Goal: Check status: Check status

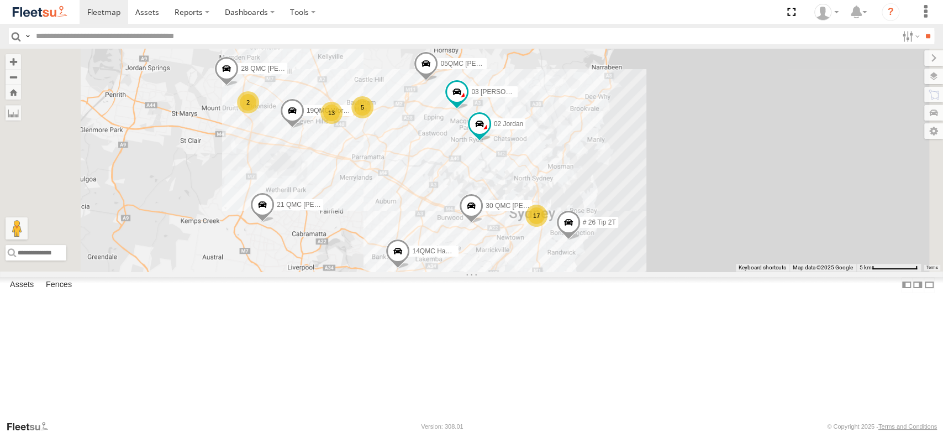
drag, startPoint x: 658, startPoint y: 148, endPoint x: 713, endPoint y: 223, distance: 93.4
click at [713, 223] on div "27QMC 17 2 03 Jayden 13 21 QMC Pat Junior # 26 Tip 2T 2 19QMC Workshop 05QMC Ja…" at bounding box center [471, 160] width 943 height 222
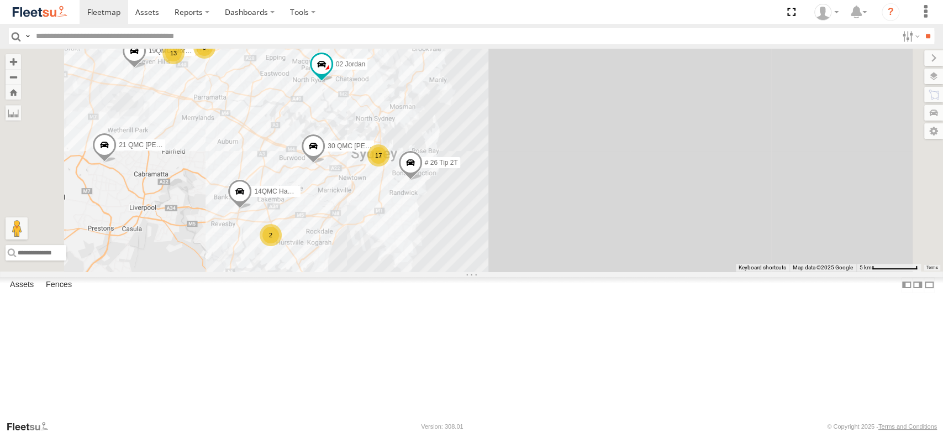
click at [482, 236] on div "27QMC 03 Jayden 21 QMC Pat Junior # 26 Tip 2T 19QMC Workshop 05QMC Jackson 14QM…" at bounding box center [471, 160] width 943 height 222
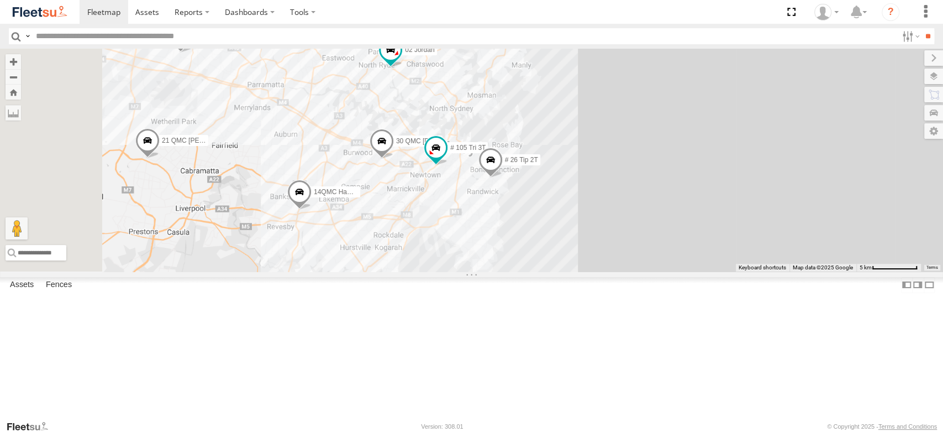
drag, startPoint x: 399, startPoint y: 167, endPoint x: 460, endPoint y: 106, distance: 86.0
click at [460, 106] on div "27QMC 03 Jayden 21 QMC Pat Junior # 26 Tip 2T 19QMC Workshop 05QMC Jackson 14QM…" at bounding box center [471, 160] width 943 height 222
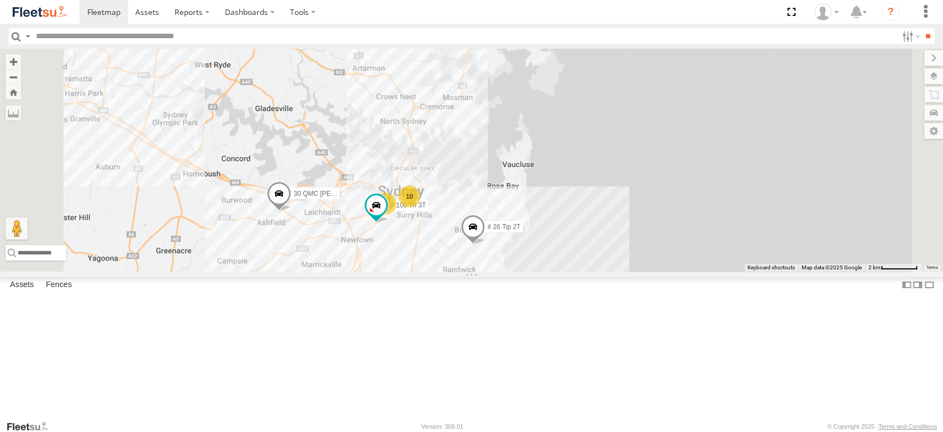
drag, startPoint x: 578, startPoint y: 204, endPoint x: 574, endPoint y: 307, distance: 103.4
click at [574, 271] on div "27QMC 03 Jayden 21 QMC Pat Junior # 26 Tip 2T 19QMC Workshop 05QMC Jackson 14QM…" at bounding box center [471, 160] width 943 height 222
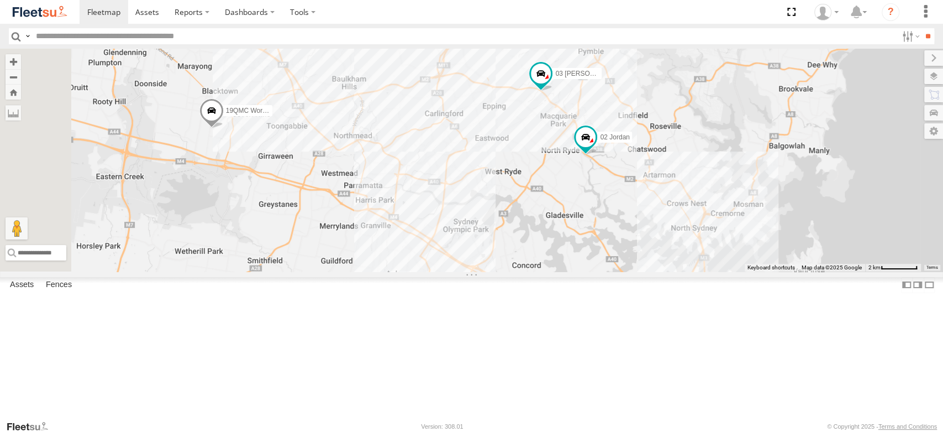
drag, startPoint x: 443, startPoint y: 258, endPoint x: 737, endPoint y: 353, distance: 308.8
click at [737, 271] on div "27QMC 03 Jayden 21 QMC Pat Junior # 26 Tip 2T 19QMC Workshop 05QMC Jackson 14QM…" at bounding box center [471, 160] width 943 height 222
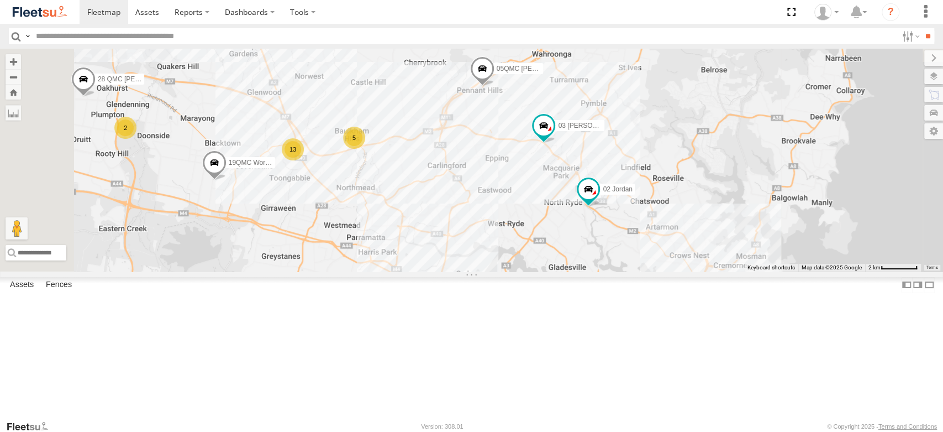
drag, startPoint x: 583, startPoint y: 216, endPoint x: 586, endPoint y: 273, distance: 57.0
click at [586, 271] on div "27QMC 03 Jayden 21 QMC Pat Junior # 26 Tip 2T 19QMC Workshop 05QMC Jackson 14QM…" at bounding box center [471, 160] width 943 height 222
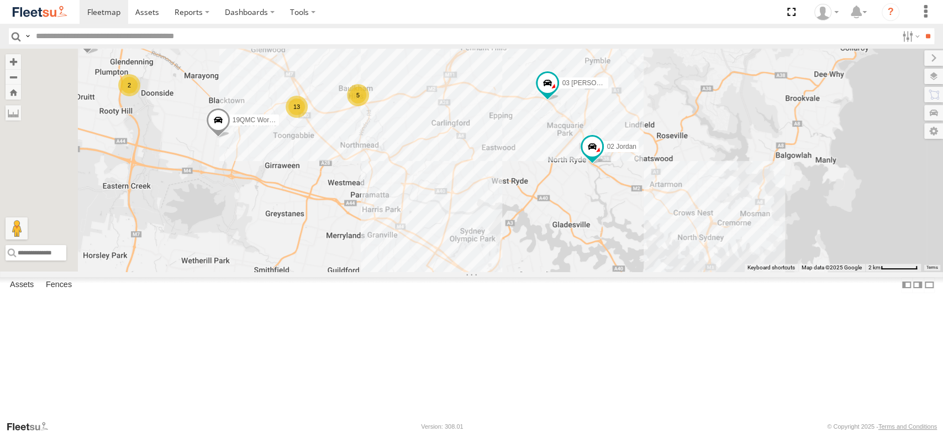
drag, startPoint x: 530, startPoint y: 289, endPoint x: 538, endPoint y: 235, distance: 54.7
click at [538, 235] on div "27QMC 03 Jayden 21 QMC Pat Junior # 26 Tip 2T 19QMC Workshop 05QMC Jackson 14QM…" at bounding box center [471, 160] width 943 height 222
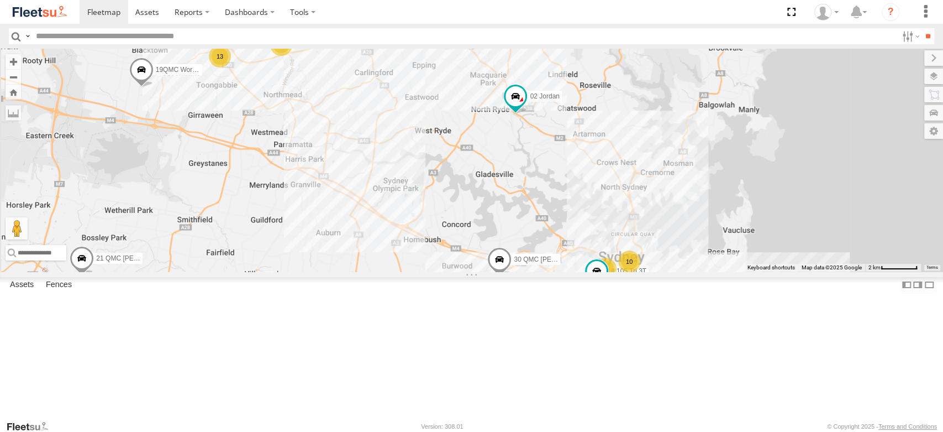
drag, startPoint x: 685, startPoint y: 309, endPoint x: 616, endPoint y: 261, distance: 84.5
click at [616, 261] on div "27QMC 03 Jayden 21 QMC Pat Junior # 26 Tip 2T 19QMC Workshop 05QMC Jackson 14QM…" at bounding box center [471, 160] width 943 height 222
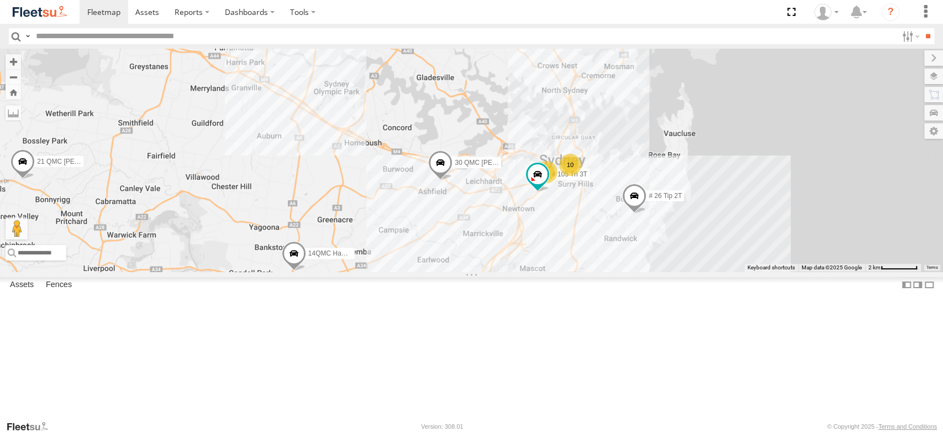
drag, startPoint x: 615, startPoint y: 261, endPoint x: 555, endPoint y: 164, distance: 113.6
click at [555, 164] on div "27QMC 03 Jayden 21 QMC Pat Junior # 26 Tip 2T 19QMC Workshop 05QMC Jackson 14QM…" at bounding box center [471, 160] width 943 height 222
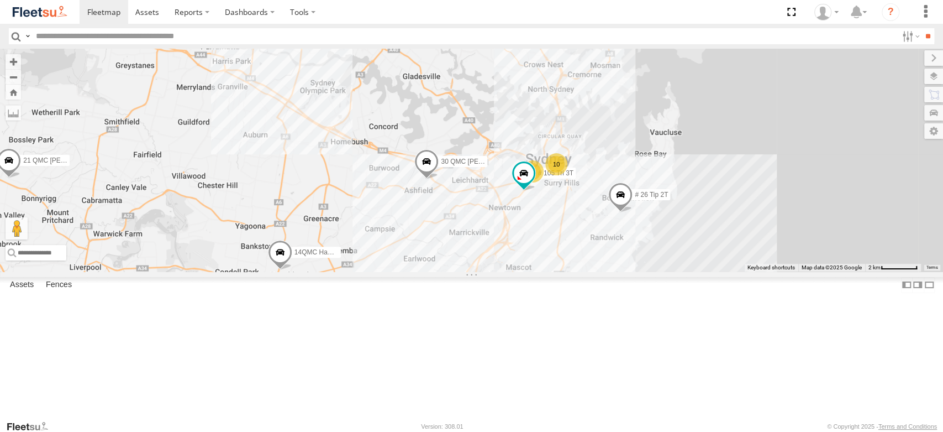
drag, startPoint x: 737, startPoint y: 301, endPoint x: 721, endPoint y: 303, distance: 15.6
click at [721, 271] on div "27QMC 03 Jayden 21 QMC Pat Junior # 26 Tip 2T 19QMC Workshop 05QMC Jackson 14QM…" at bounding box center [471, 160] width 943 height 222
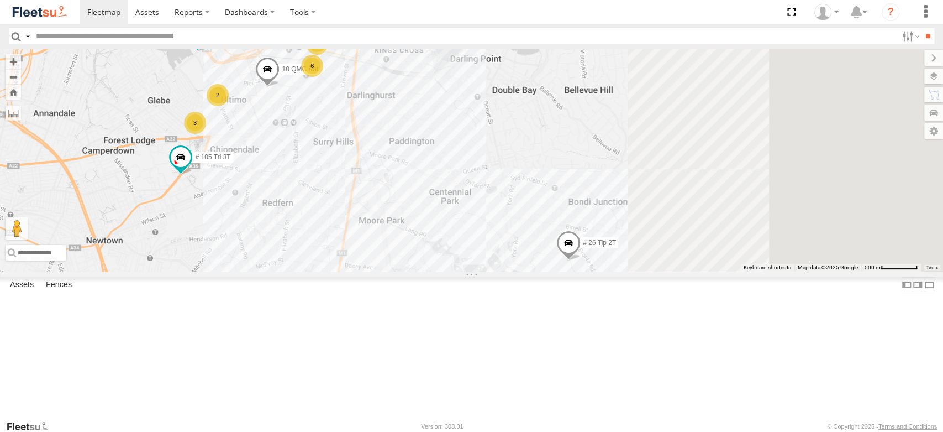
drag, startPoint x: 620, startPoint y: 278, endPoint x: 592, endPoint y: 266, distance: 30.7
click at [592, 266] on div "27QMC 03 Jayden 21 QMC Pat Junior # 26 Tip 2T 19QMC Workshop 05QMC Jackson 14QM…" at bounding box center [471, 160] width 943 height 222
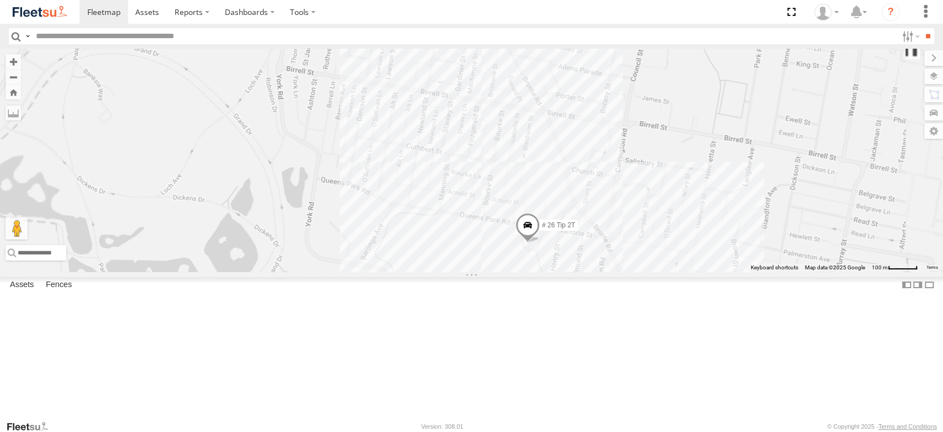
drag, startPoint x: 683, startPoint y: 367, endPoint x: 714, endPoint y: 299, distance: 74.7
click at [577, 231] on label "# 26 Tip 2T" at bounding box center [555, 225] width 44 height 11
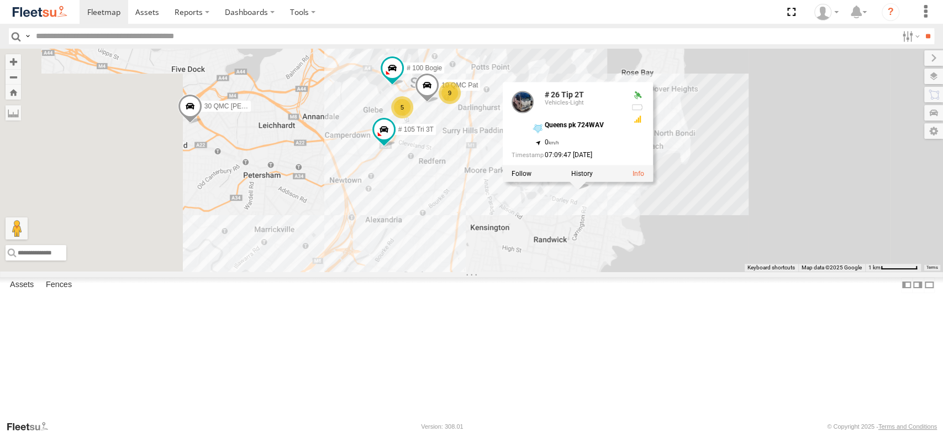
drag, startPoint x: 499, startPoint y: 295, endPoint x: 608, endPoint y: 265, distance: 113.0
click at [608, 265] on div "27QMC 03 Jayden 21 QMC Pat Junior # 26 Tip 2T 19QMC Workshop 05QMC Jackson 14QM…" at bounding box center [471, 160] width 943 height 222
